Goal: Task Accomplishment & Management: Use online tool/utility

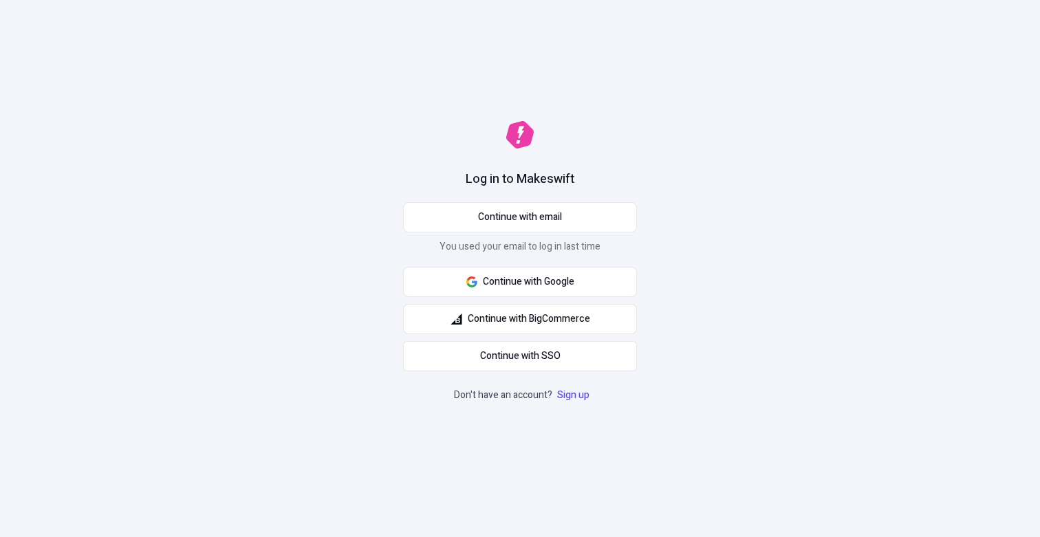
click at [449, 147] on div "Log in to Makeswift Continue with email You used your email to log in last time…" at bounding box center [520, 268] width 1040 height 537
click at [501, 283] on span "Continue with Google" at bounding box center [528, 281] width 91 height 15
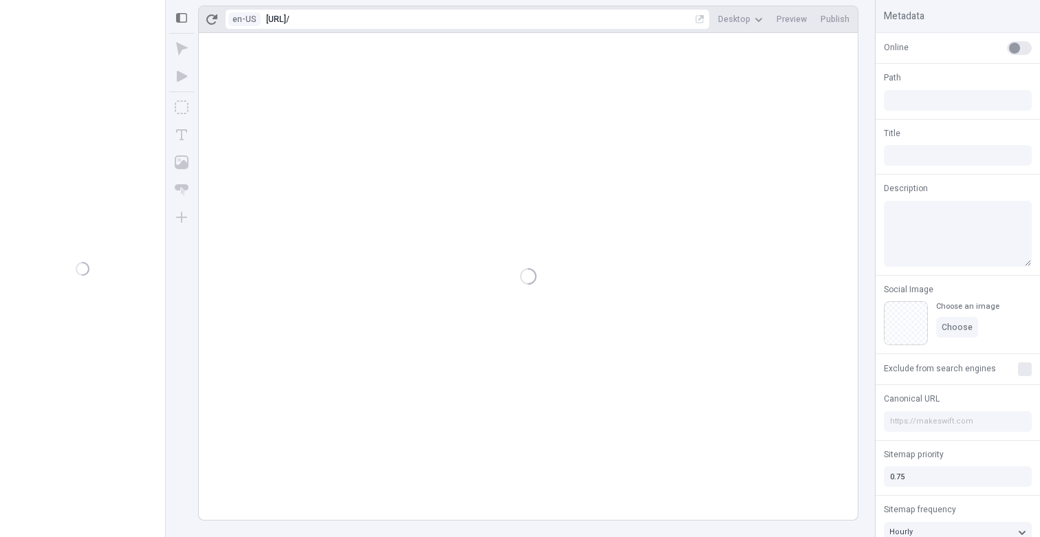
click at [512, 140] on div at bounding box center [528, 276] width 659 height 487
type input "/page"
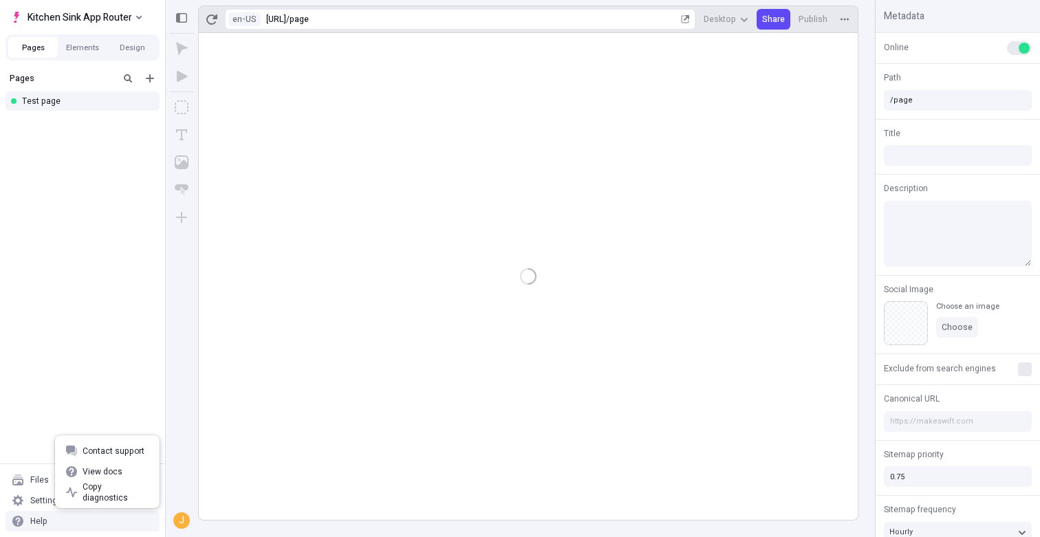
click at [111, 515] on div "Help" at bounding box center [83, 521] width 154 height 21
click at [33, 497] on div "Settings" at bounding box center [46, 500] width 32 height 11
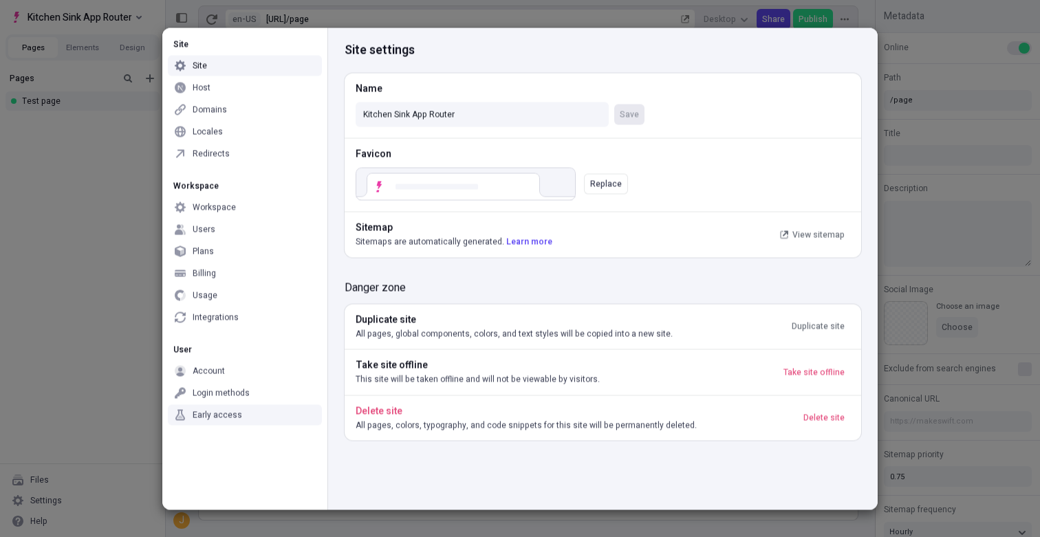
click at [259, 419] on div "Early access" at bounding box center [245, 414] width 154 height 21
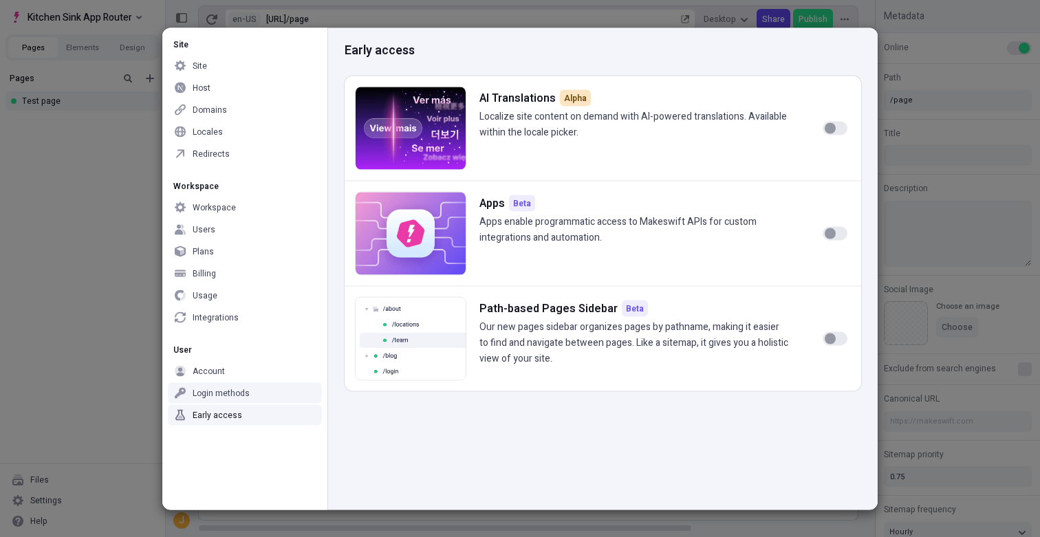
click at [235, 356] on div "User Account Login methods Early access" at bounding box center [244, 382] width 165 height 98
click at [235, 367] on div "Account" at bounding box center [245, 370] width 154 height 21
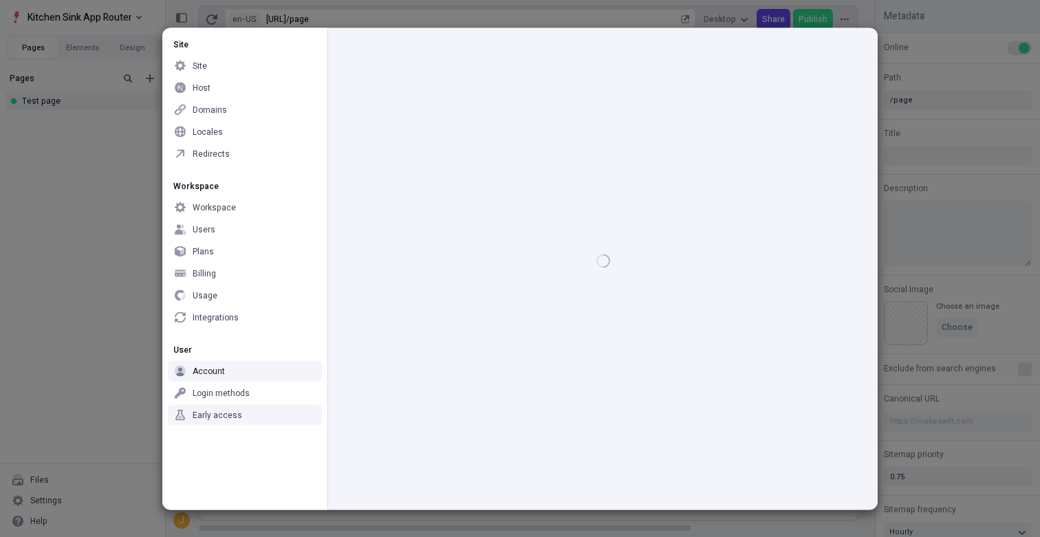
click at [235, 416] on div "Early access" at bounding box center [218, 414] width 50 height 11
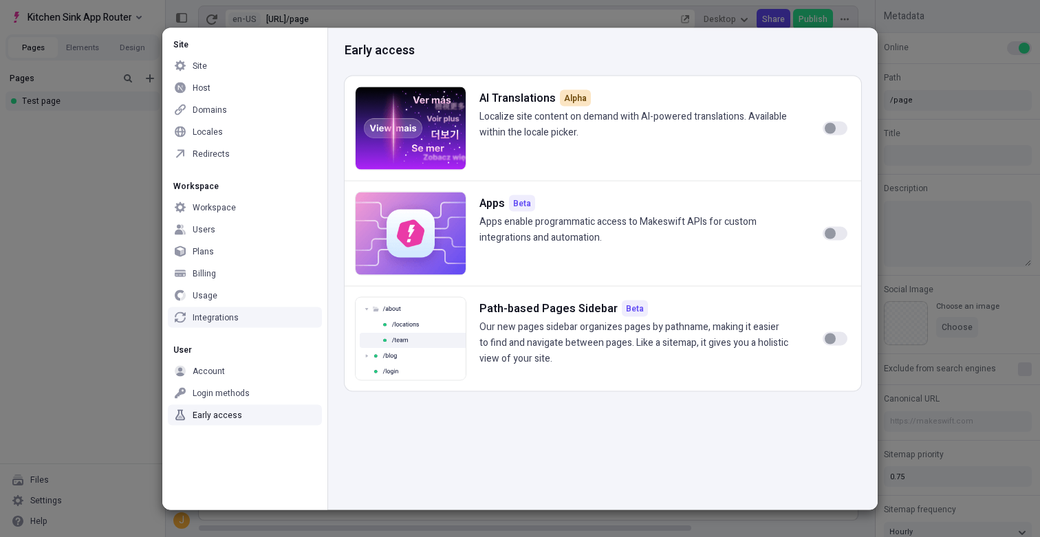
click at [261, 301] on div "Usage" at bounding box center [245, 295] width 154 height 21
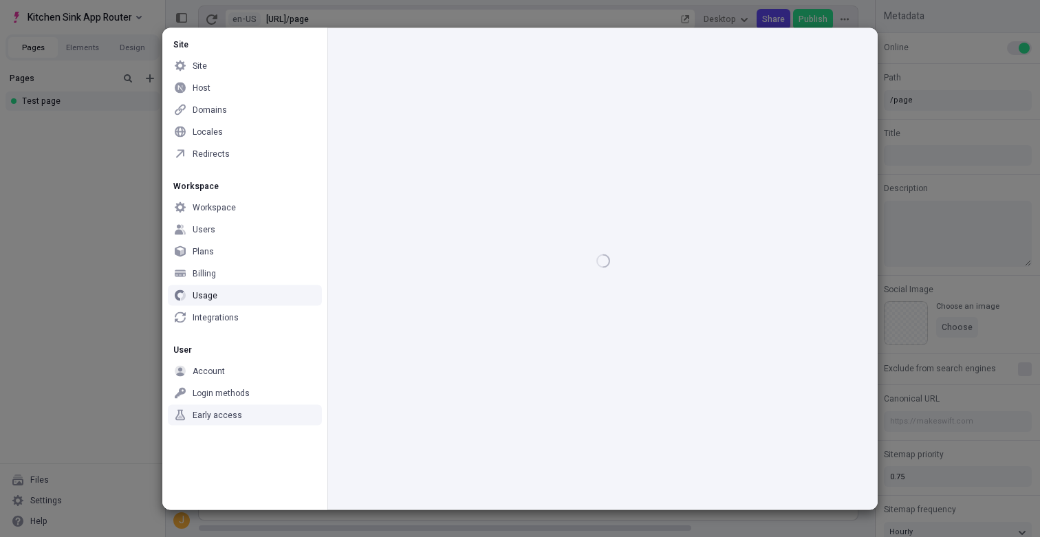
click at [240, 415] on div "Early access" at bounding box center [245, 414] width 154 height 21
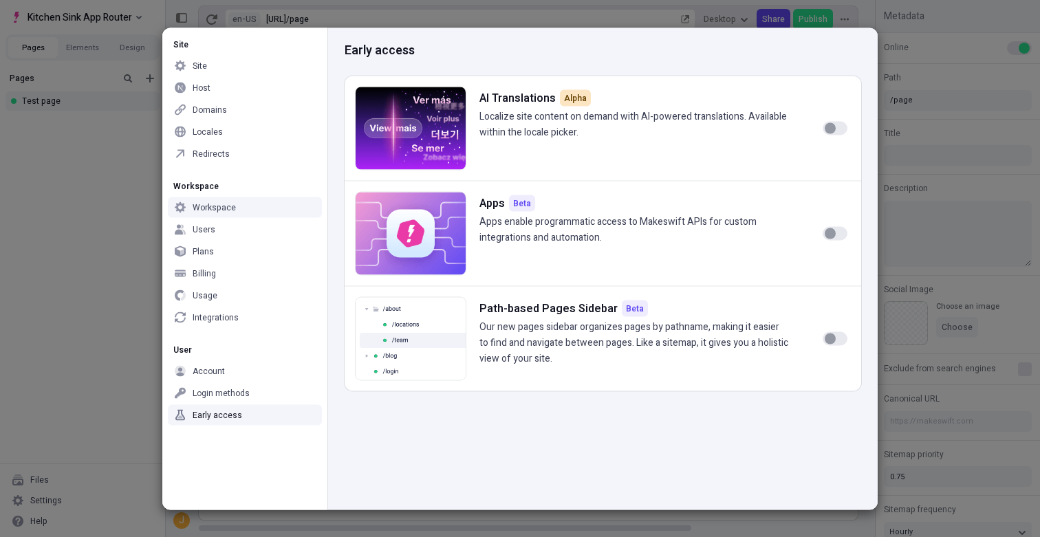
click at [252, 201] on div "Workspace" at bounding box center [245, 207] width 154 height 21
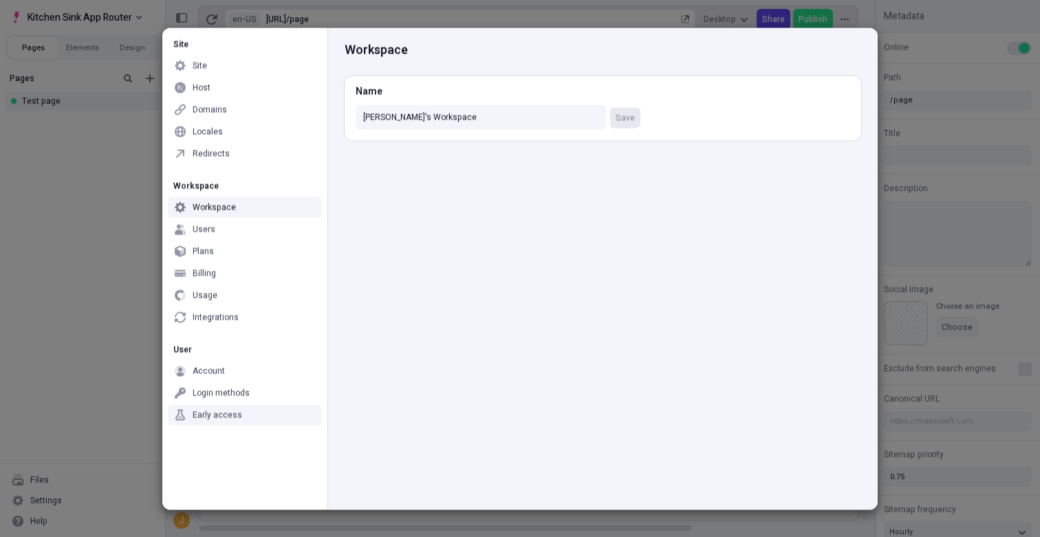
click at [246, 415] on div "Early access" at bounding box center [245, 414] width 154 height 21
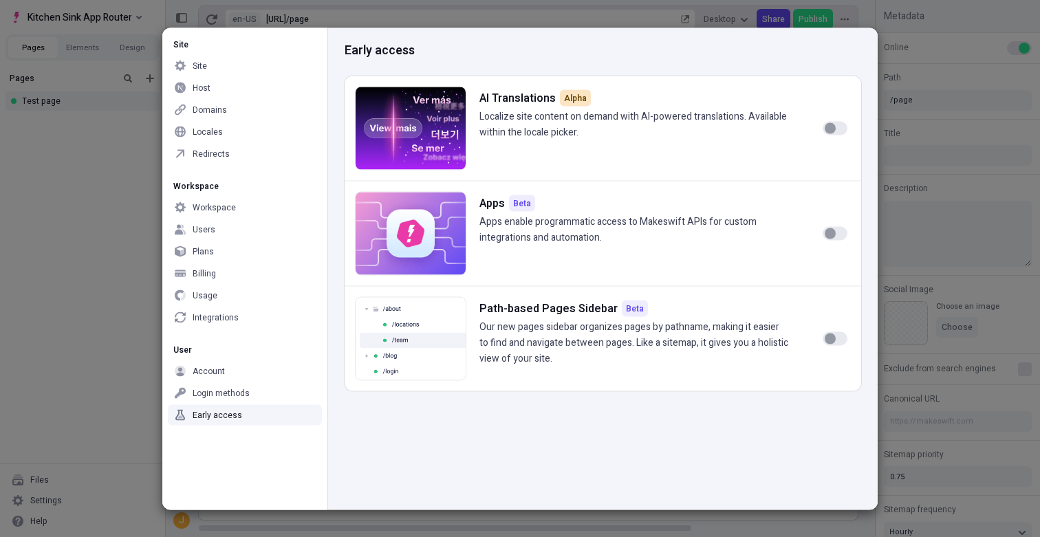
click at [825, 130] on div "button" at bounding box center [830, 127] width 11 height 11
click at [92, 270] on div "Site Site Host Domains Locales Redirects Workspace Workspace Users Plans Billin…" at bounding box center [520, 268] width 1040 height 537
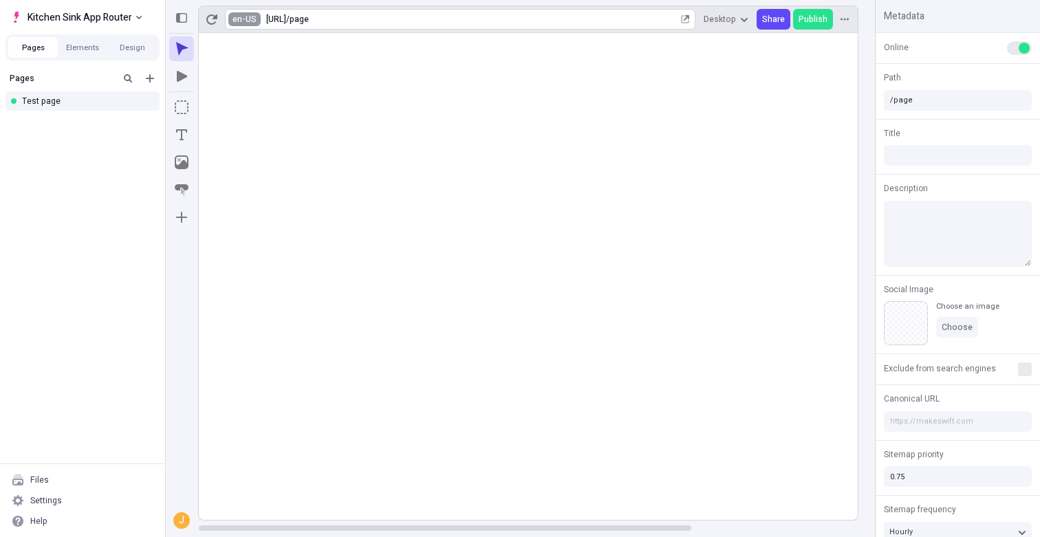
click at [248, 17] on html "Kitchen Sink App Router Pages Elements Design Pages Test page Files Settings He…" at bounding box center [520, 268] width 1040 height 537
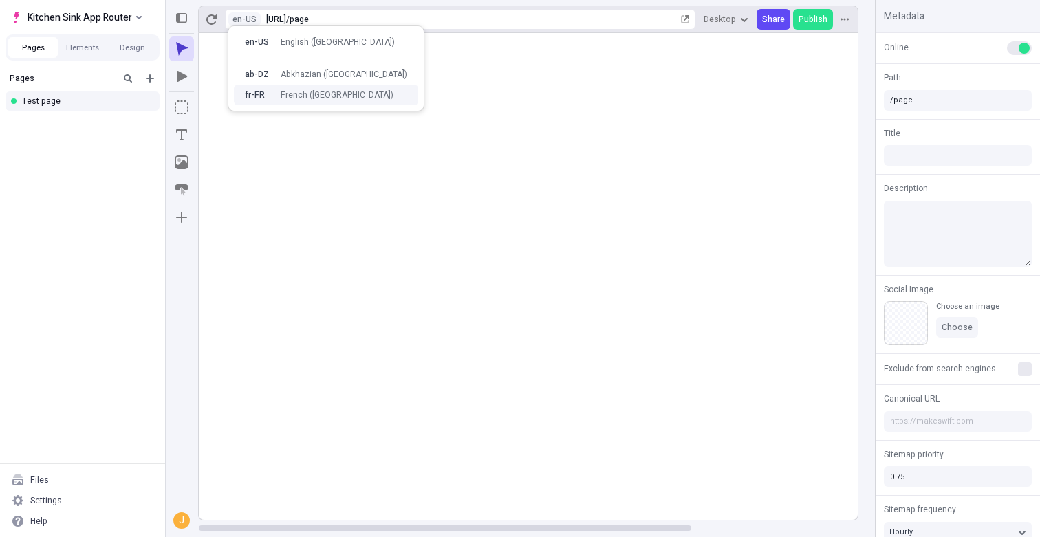
click at [268, 91] on div "fr-FR" at bounding box center [259, 94] width 28 height 11
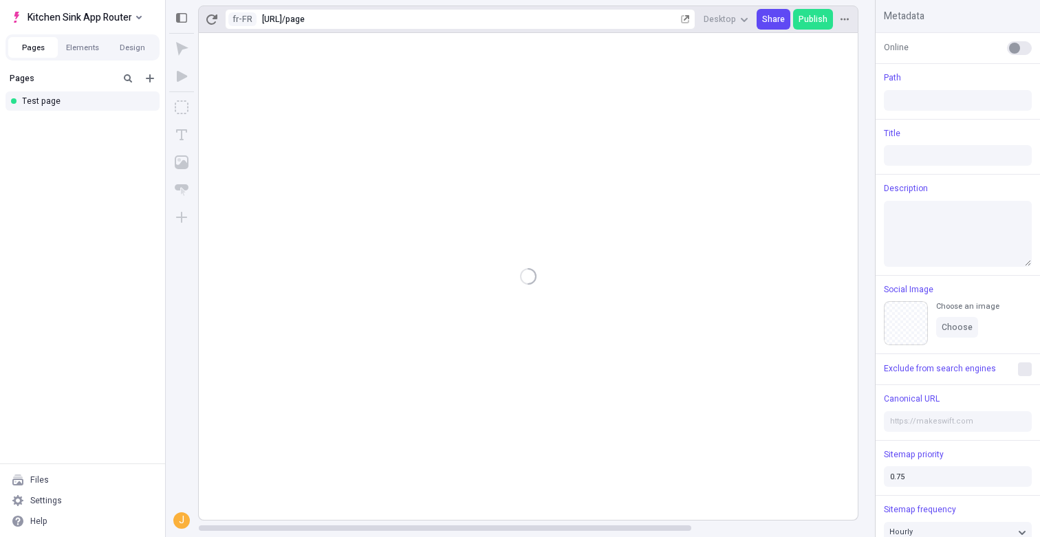
type input "/page"
click at [244, 21] on html "Kitchen Sink App Router Pages Elements Design Pages Test page Files Settings He…" at bounding box center [520, 268] width 1040 height 537
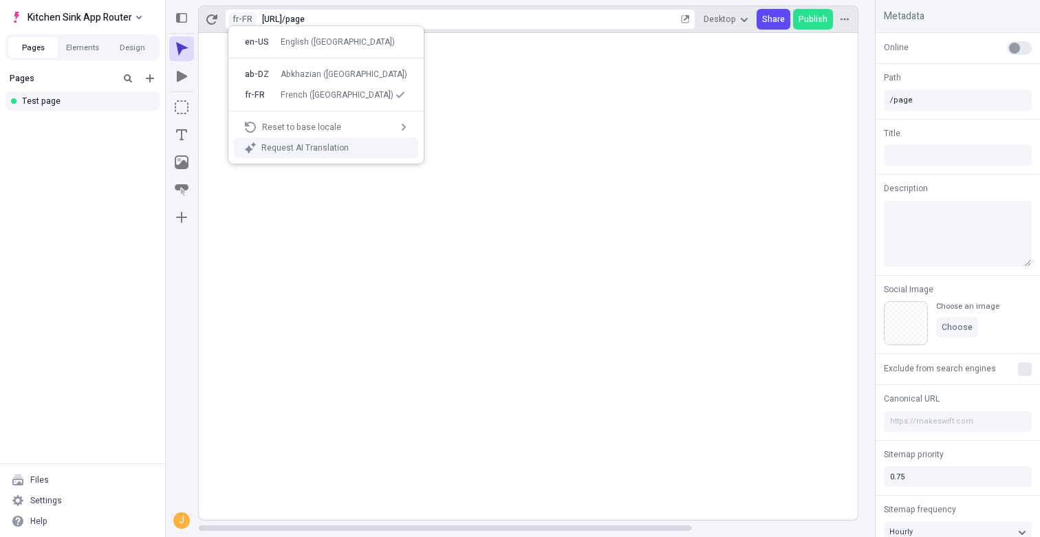
click at [272, 144] on div "Request AI Translation" at bounding box center [334, 147] width 146 height 11
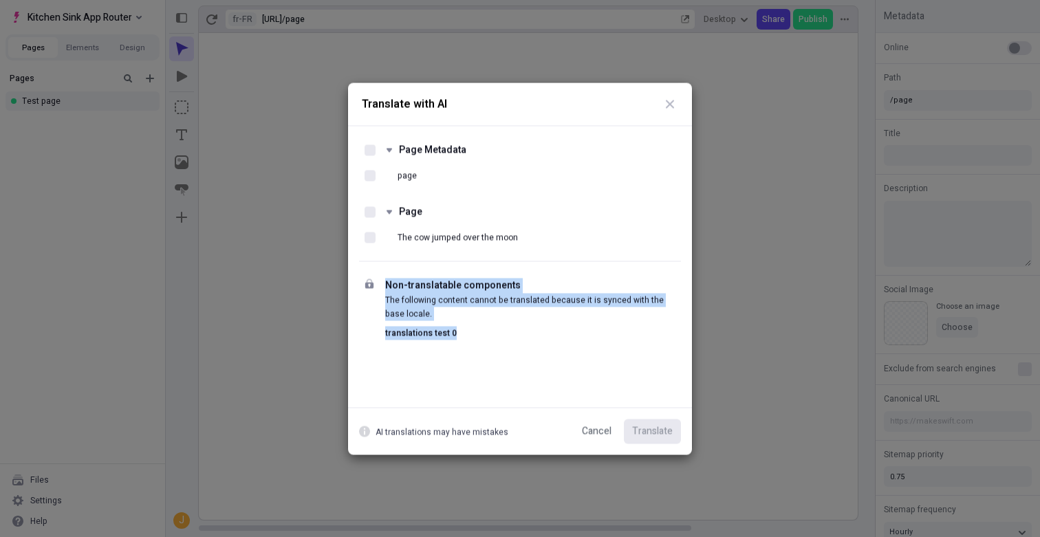
drag, startPoint x: 437, startPoint y: 277, endPoint x: 465, endPoint y: 329, distance: 58.8
click at [465, 329] on div "Non-translatable components The following content cannot be translated because …" at bounding box center [520, 308] width 322 height 73
click at [465, 329] on p "translations test 0" at bounding box center [530, 333] width 290 height 14
drag, startPoint x: 465, startPoint y: 333, endPoint x: 465, endPoint y: 263, distance: 69.5
click at [465, 264] on div "Non-translatable components The following content cannot be translated because …" at bounding box center [520, 303] width 322 height 85
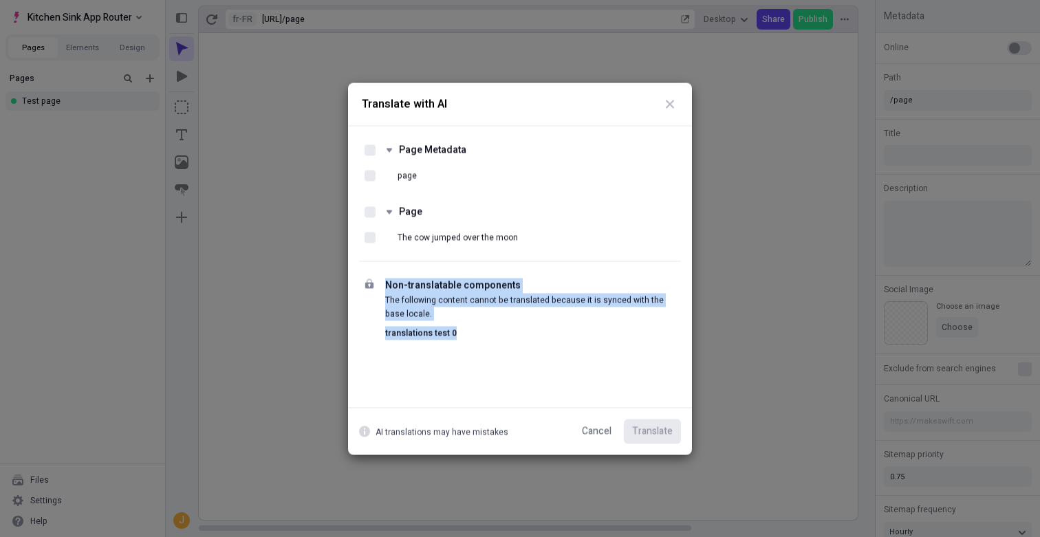
click at [465, 263] on div "Non-translatable components The following content cannot be translated because …" at bounding box center [520, 303] width 322 height 85
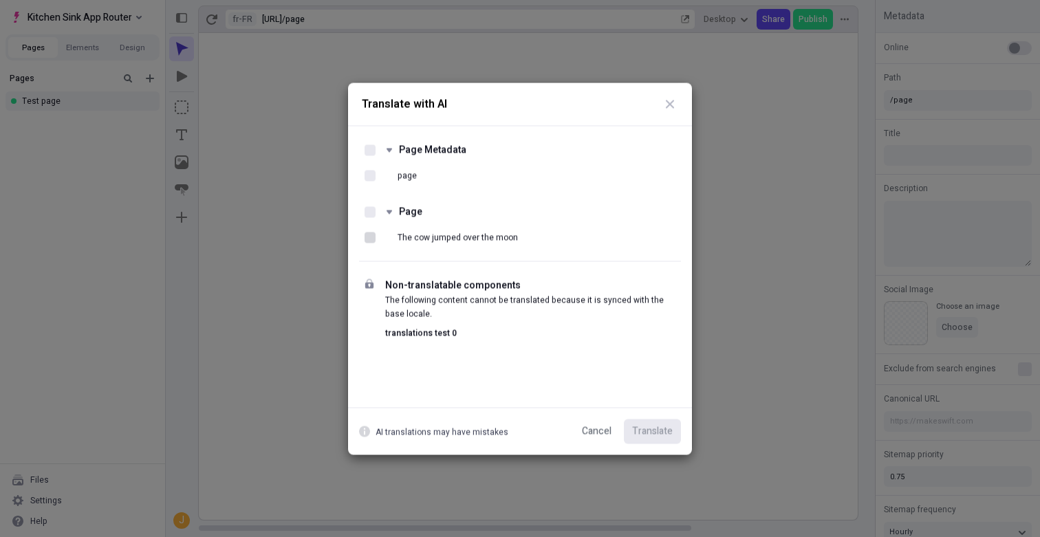
click at [371, 237] on div at bounding box center [370, 237] width 11 height 11
checkbox input "true"
click at [654, 440] on button "Translate" at bounding box center [652, 431] width 57 height 25
